Goal: Transaction & Acquisition: Subscribe to service/newsletter

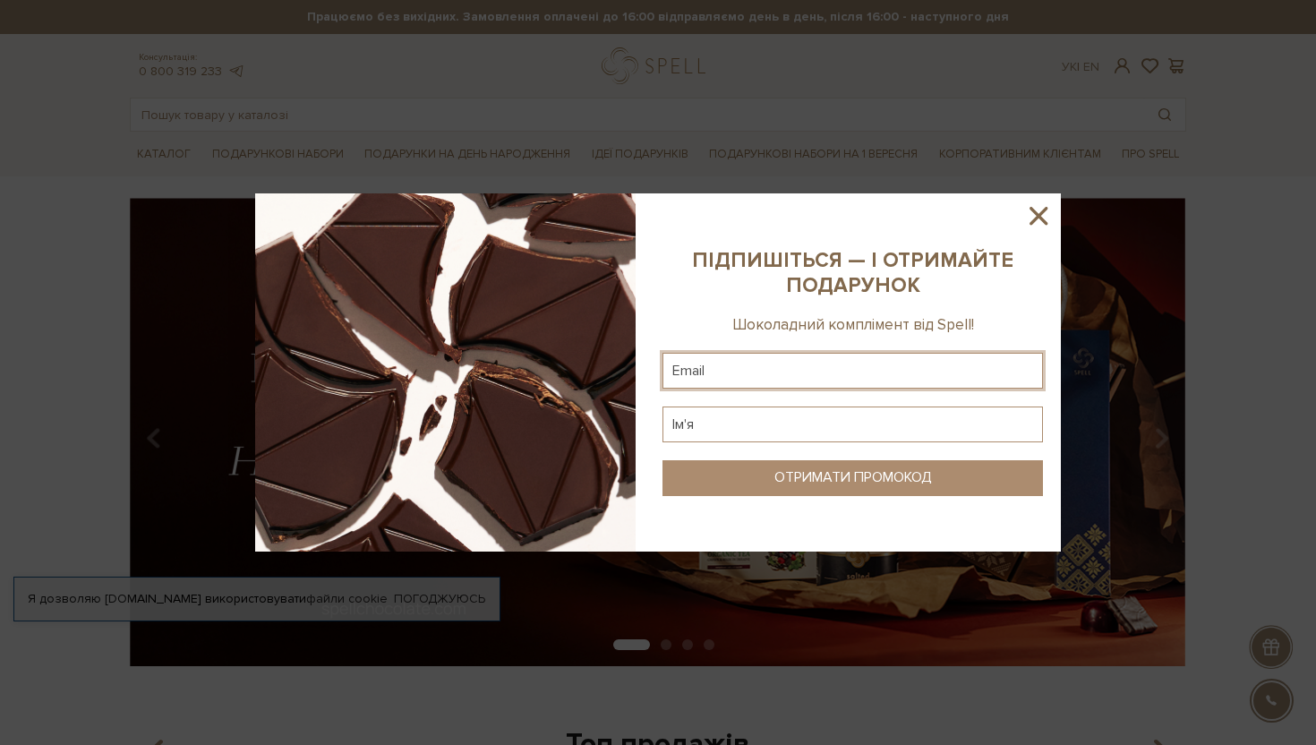
click at [687, 362] on input "text" at bounding box center [852, 371] width 380 height 36
type input "[PERSON_NAME][EMAIL_ADDRESS][DOMAIN_NAME]"
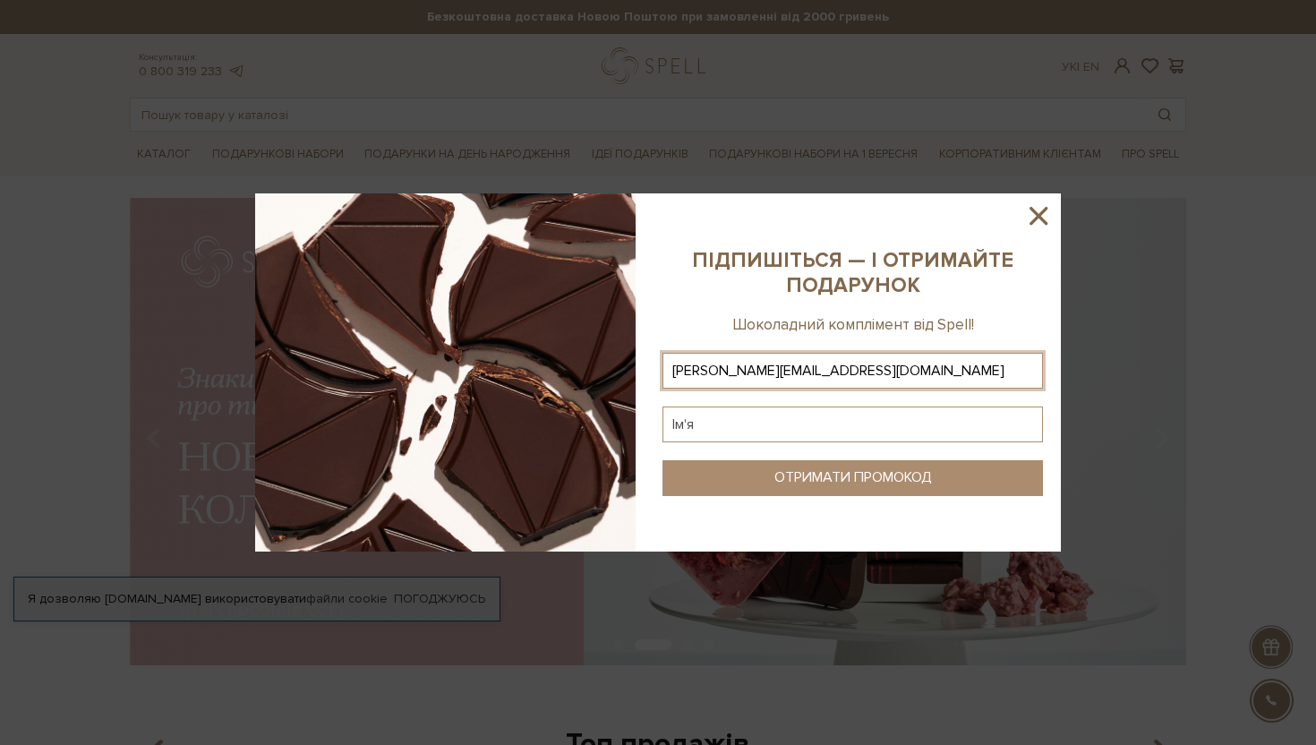
click at [737, 428] on input "text" at bounding box center [852, 424] width 380 height 36
type input "[PERSON_NAME]"
click at [866, 478] on div "ОТРИМАТИ ПРОМОКОД" at bounding box center [853, 477] width 158 height 17
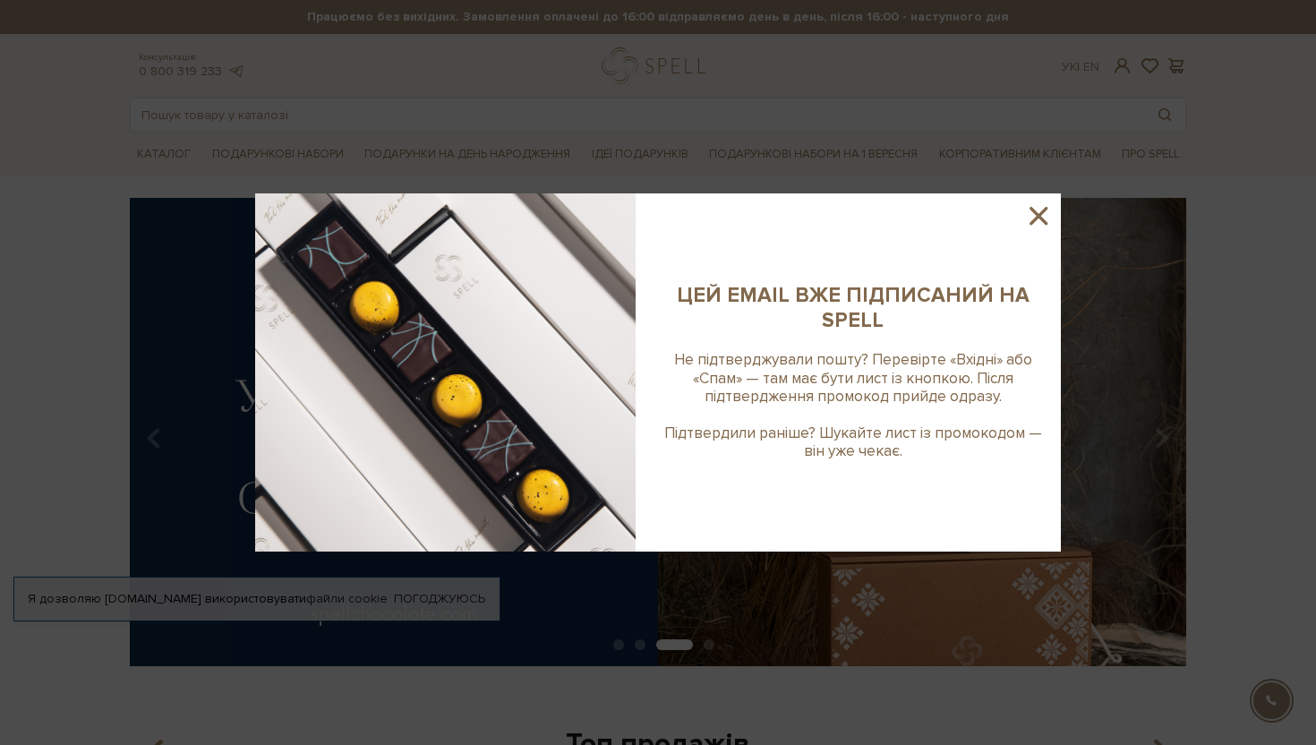
click at [1056, 204] on sys-column-static at bounding box center [853, 372] width 416 height 358
click at [1035, 213] on icon at bounding box center [1038, 216] width 18 height 18
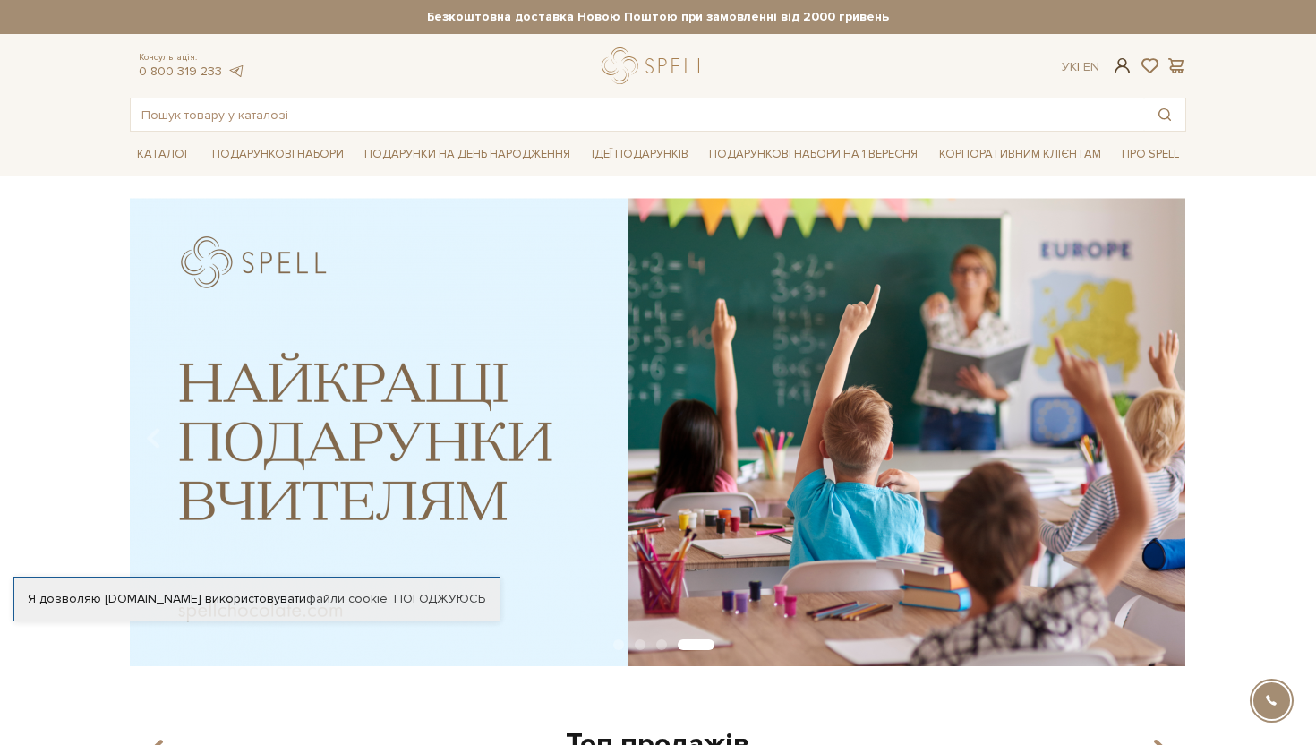
click at [1126, 64] on span at bounding box center [1122, 65] width 21 height 19
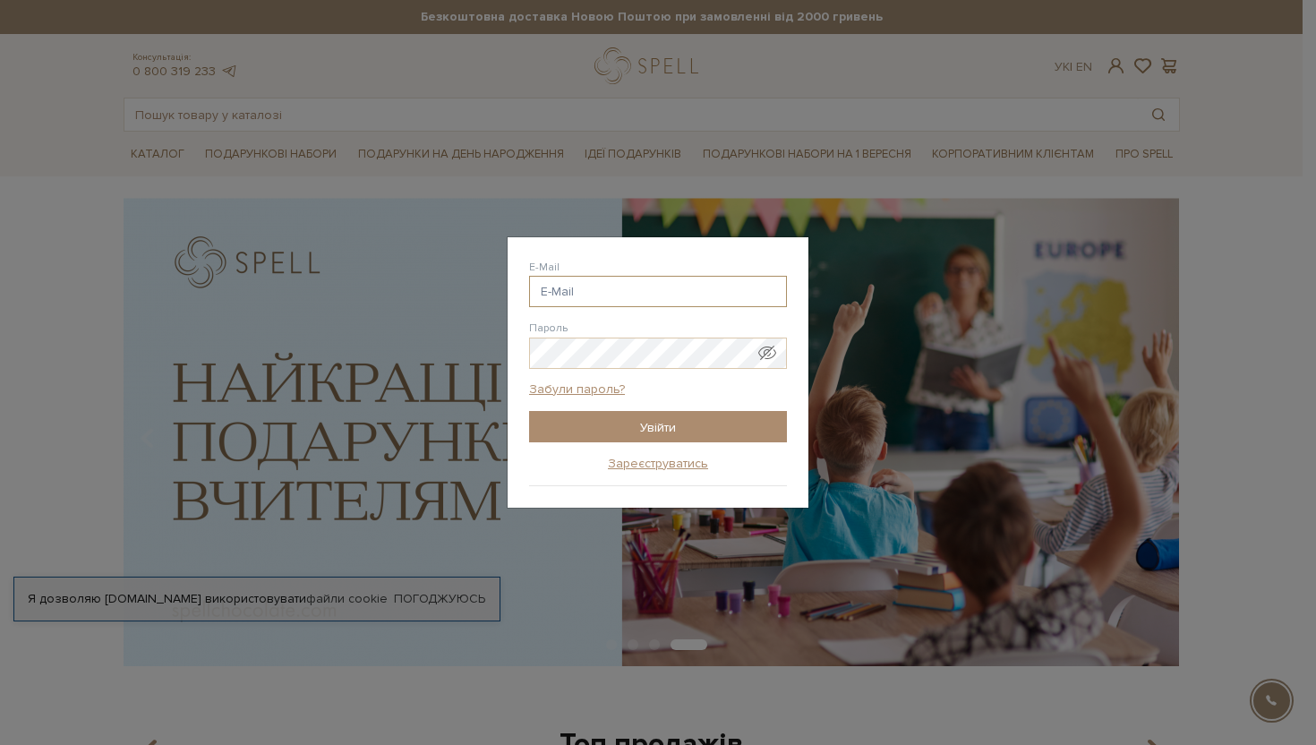
click at [578, 291] on input "E-Mail" at bounding box center [658, 291] width 258 height 31
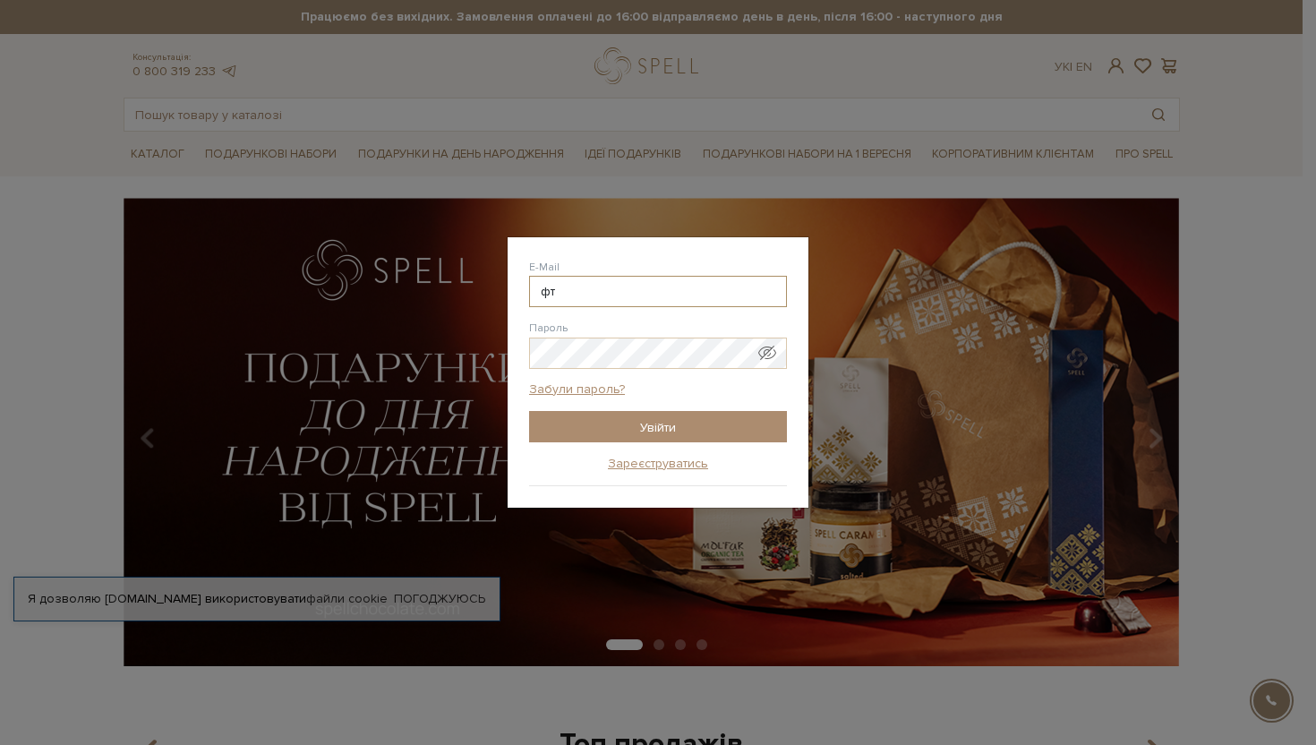
type input "ф"
click at [529, 411] on input "Увійти" at bounding box center [658, 426] width 258 height 31
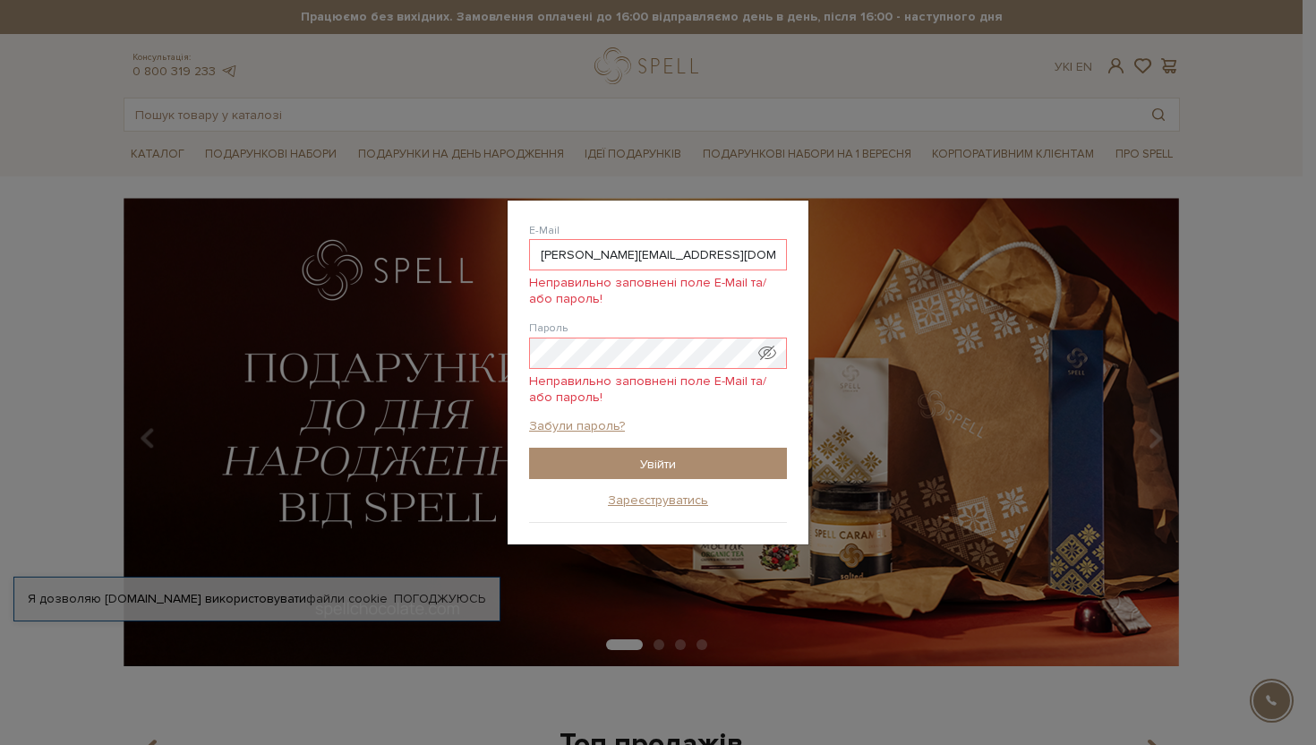
click at [767, 346] on span "Показати пароль у вигляді звичайного тексту. Попередження: це відобразить ваш п…" at bounding box center [767, 353] width 18 height 18
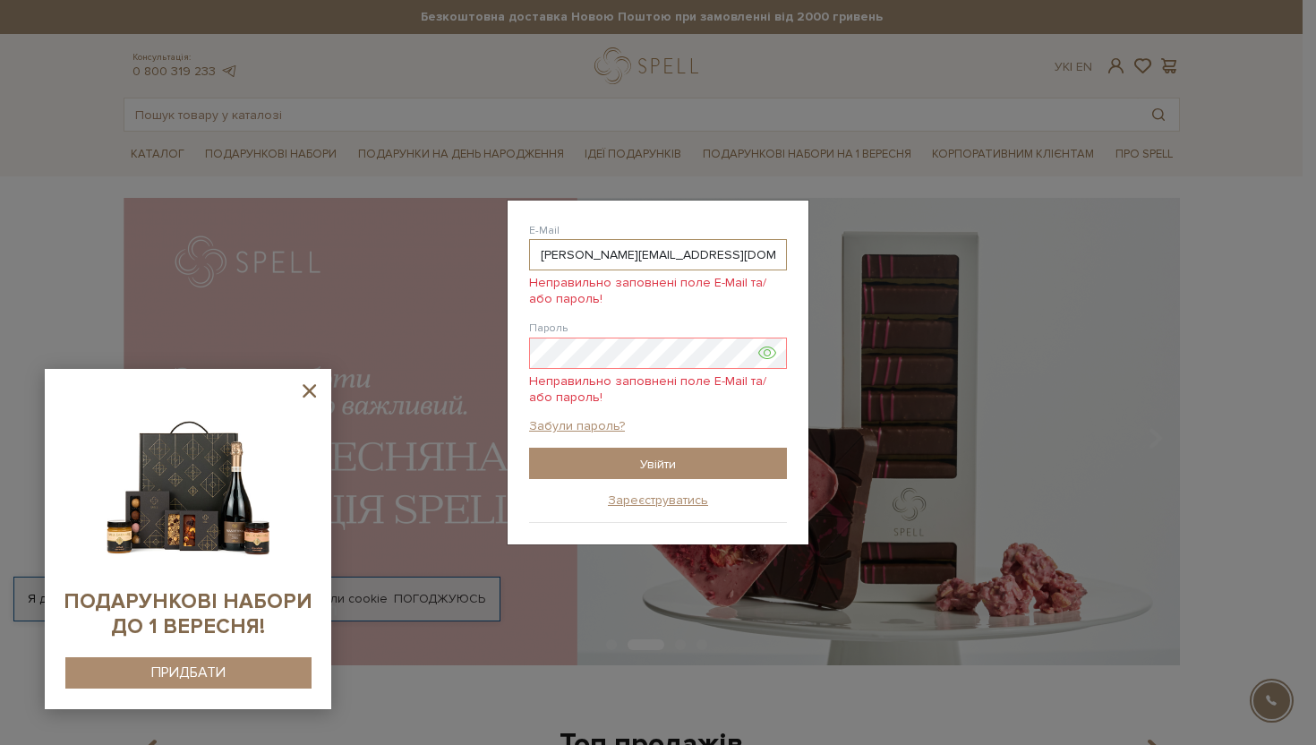
click at [593, 257] on input "[PERSON_NAME][EMAIL_ADDRESS][DOMAIN_NAME]" at bounding box center [658, 254] width 258 height 31
type input "[PERSON_NAME][EMAIL_ADDRESS][DOMAIN_NAME]"
click at [652, 461] on input "Увійти" at bounding box center [658, 463] width 258 height 31
